Goal: Navigation & Orientation: Go to known website

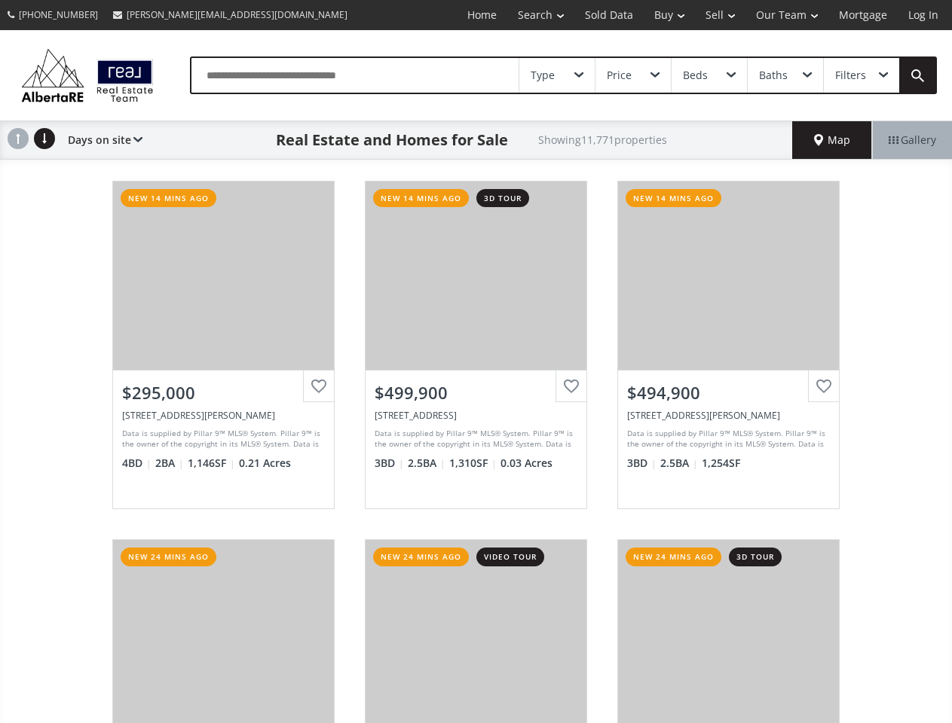
click at [530, 15] on link "Search" at bounding box center [540, 15] width 67 height 30
click at [662, 15] on link "Buy" at bounding box center [669, 15] width 51 height 30
click at [715, 15] on link "Sell" at bounding box center [720, 15] width 50 height 30
click at [785, 15] on link "Our Team" at bounding box center [786, 15] width 83 height 30
click at [923, 15] on link "Log In" at bounding box center [923, 15] width 51 height 30
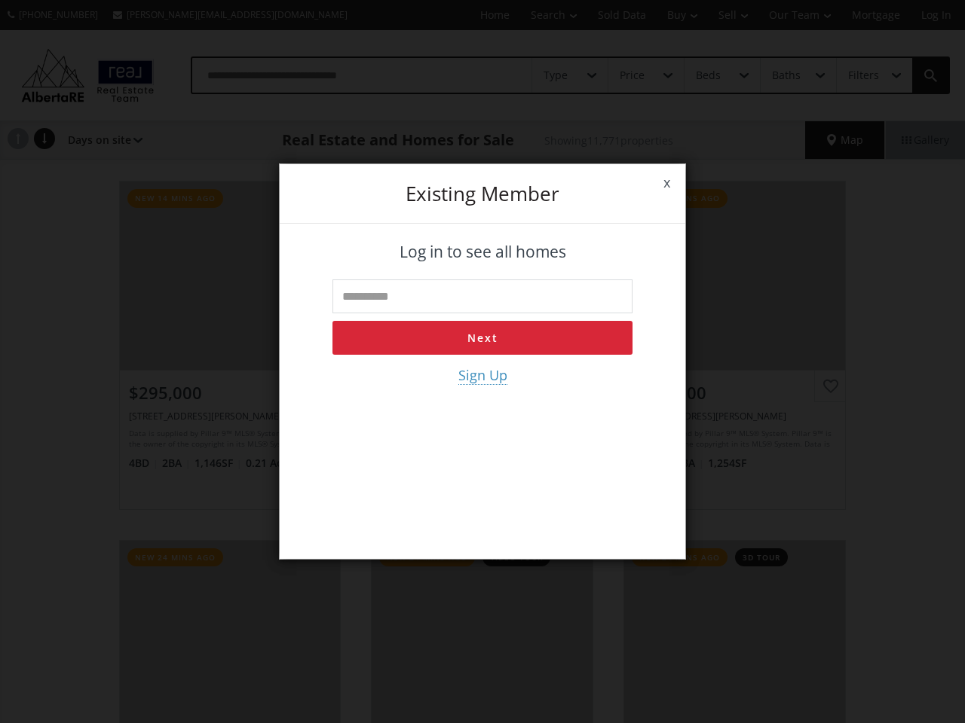
click at [557, 75] on div "x Existing member Log in to see all homes Next Sign Up" at bounding box center [482, 361] width 965 height 723
click at [632, 75] on div "x Existing member Log in to see all homes Next Sign Up" at bounding box center [482, 361] width 965 height 723
click at [708, 75] on div "x Existing member Log in to see all homes Next Sign Up" at bounding box center [482, 361] width 965 height 723
click at [785, 75] on div "x Existing member Log in to see all homes Next Sign Up" at bounding box center [482, 361] width 965 height 723
click at [861, 75] on div "x Existing member Log in to see all homes Next Sign Up" at bounding box center [482, 361] width 965 height 723
